Goal: Task Accomplishment & Management: Manage account settings

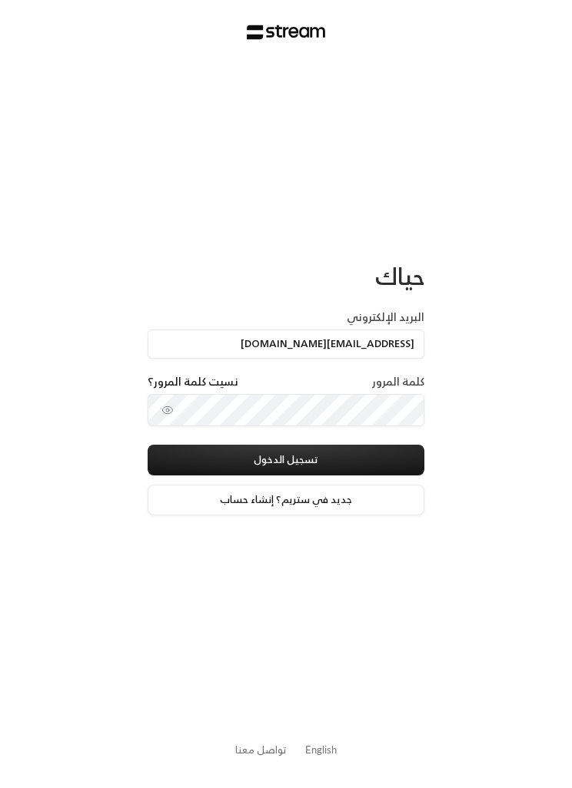
click at [367, 457] on button "تسجيل الدخول" at bounding box center [286, 460] width 277 height 31
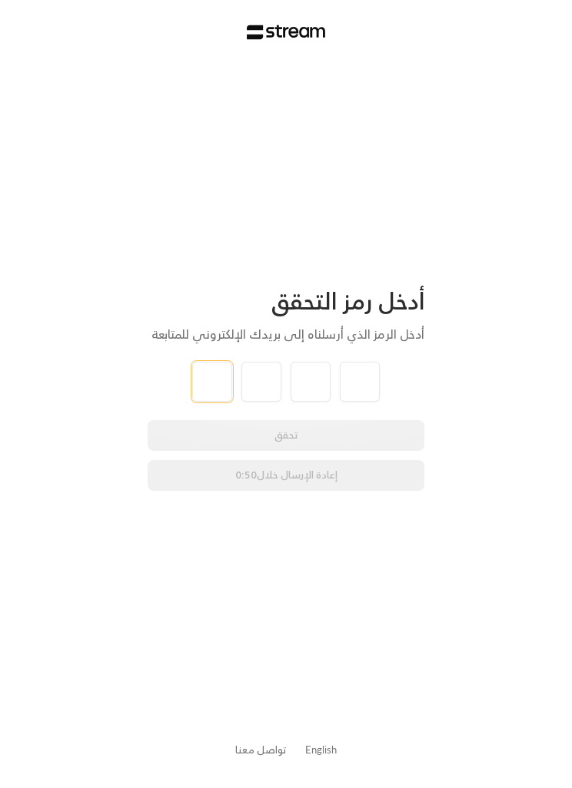
type input "7"
type input "5"
type input "2"
type input "9"
click at [370, 430] on div "تحقق إعادة الإرسال خلال 0:48" at bounding box center [286, 455] width 277 height 71
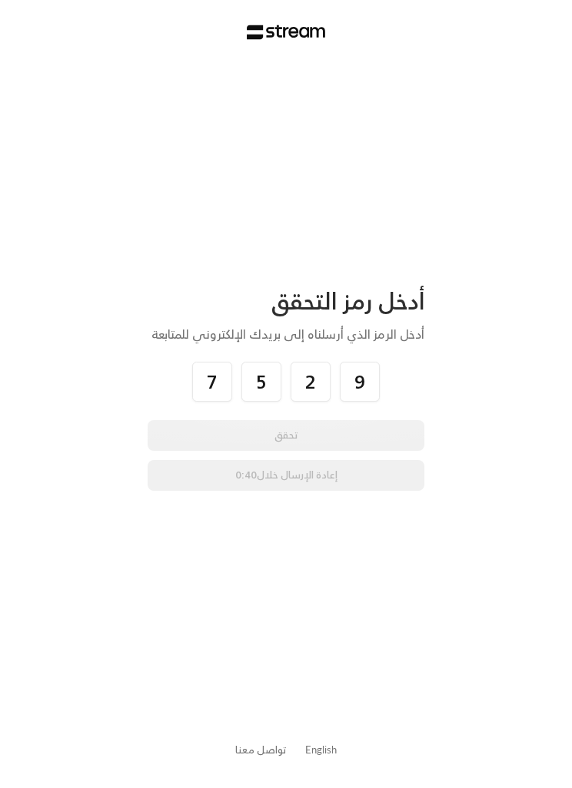
click at [361, 612] on div "أدخل رمز التحقق أدخل الرمز الذي أرسلناه إلى بريدك الإلكتروني للمتابعة 7 5 2 9 ت…" at bounding box center [286, 389] width 277 height 648
click at [357, 437] on div "تحقق إعادة الإرسال خلال 0:40" at bounding box center [286, 455] width 277 height 71
click at [343, 523] on div "أدخل رمز التحقق أدخل الرمز الذي أرسلناه إلى بريدك الإلكتروني للمتابعة 7 5 2 9 ت…" at bounding box center [286, 389] width 277 height 648
click at [346, 625] on div "أدخل رمز التحقق أدخل الرمز الذي أرسلناه إلى بريدك الإلكتروني للمتابعة 7 5 2 9 ت…" at bounding box center [286, 389] width 277 height 648
click at [342, 381] on input "9" at bounding box center [360, 382] width 40 height 40
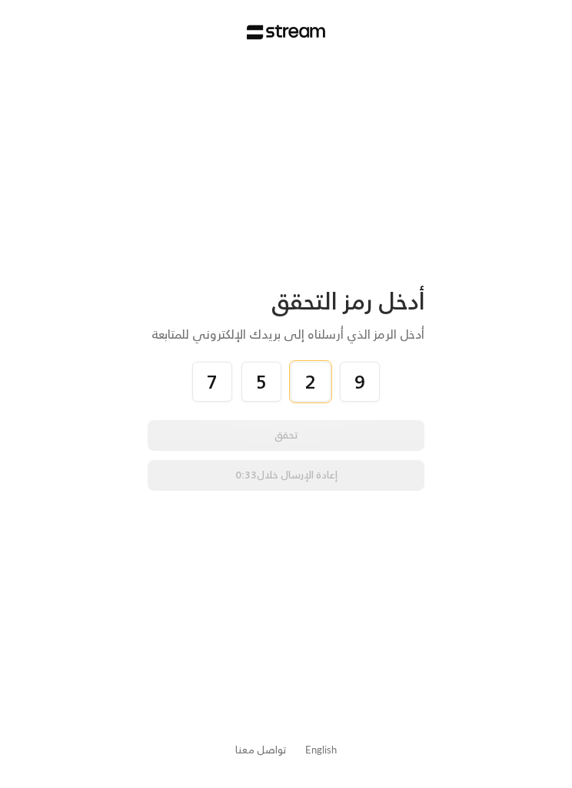
click at [323, 369] on input "2" at bounding box center [310, 382] width 40 height 40
click at [309, 376] on input "2" at bounding box center [310, 382] width 40 height 40
type input "9"
type input "2"
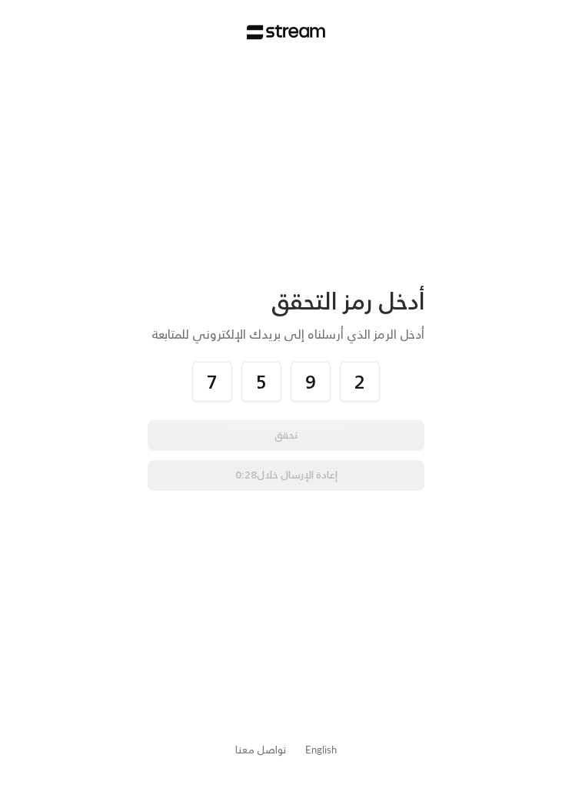
click at [480, 421] on div "أدخل رمز التحقق أدخل الرمز الذي أرسلناه إلى بريدك الإلكتروني للمتابعة 7 5 9 2 ت…" at bounding box center [286, 394] width 572 height 788
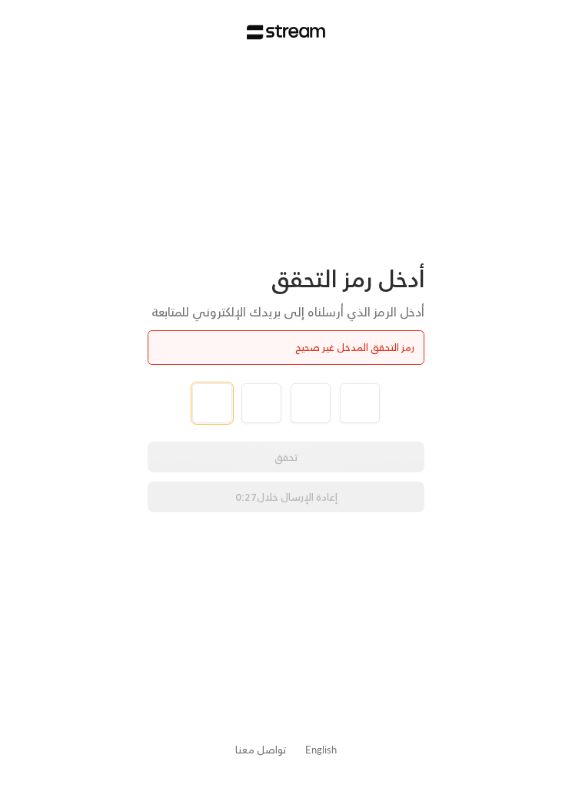
click at [215, 404] on input "tel" at bounding box center [212, 403] width 40 height 40
type input "9"
type input "5"
type input "7"
type input "5"
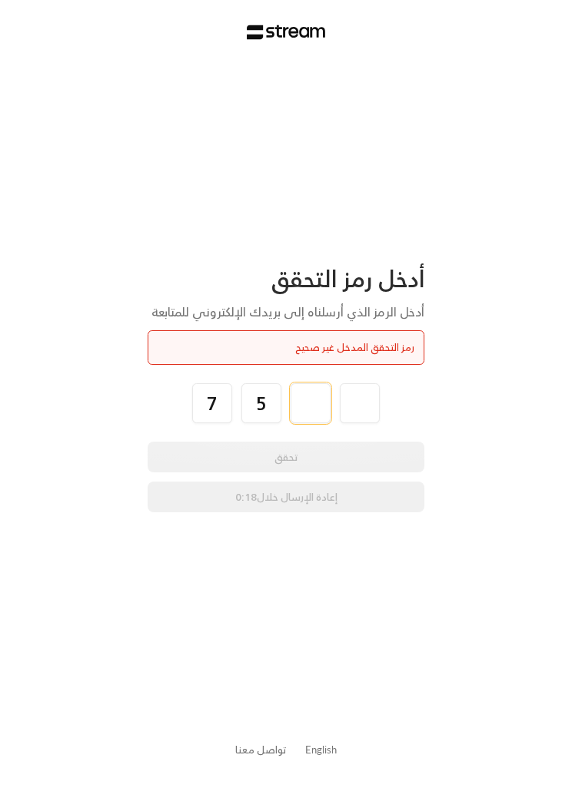
type input "9"
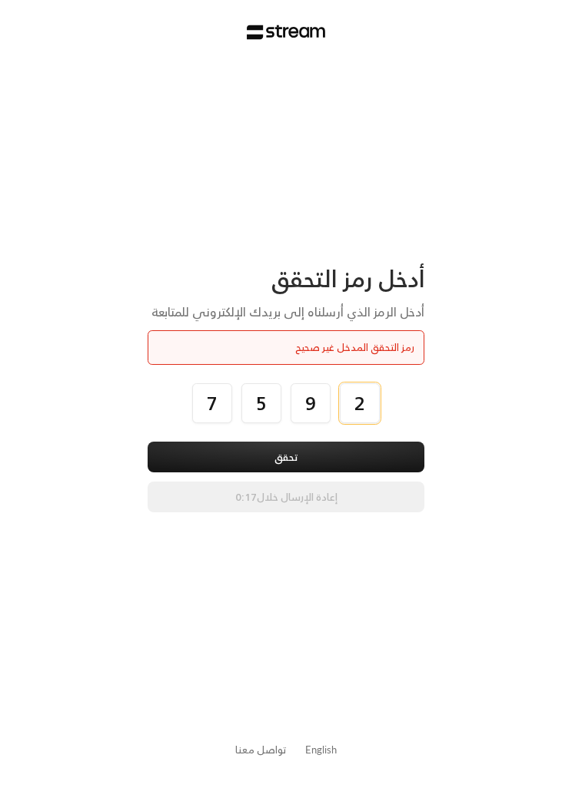
type input "2"
click at [371, 444] on button "تحقق" at bounding box center [286, 457] width 277 height 31
